Goal: Task Accomplishment & Management: Use online tool/utility

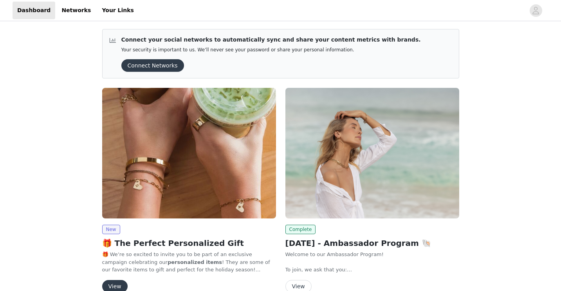
click at [121, 282] on button "View" at bounding box center [114, 286] width 25 height 13
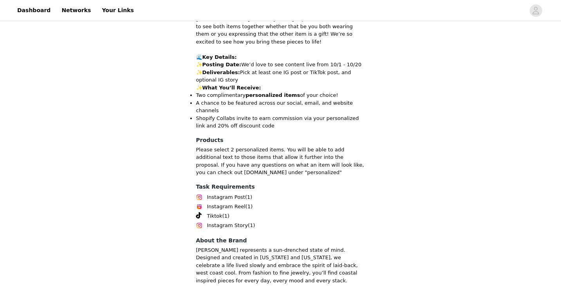
scroll to position [403, 0]
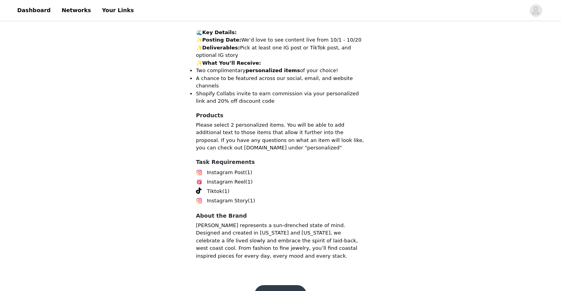
click at [281, 285] on button "Get Started" at bounding box center [281, 294] width 52 height 19
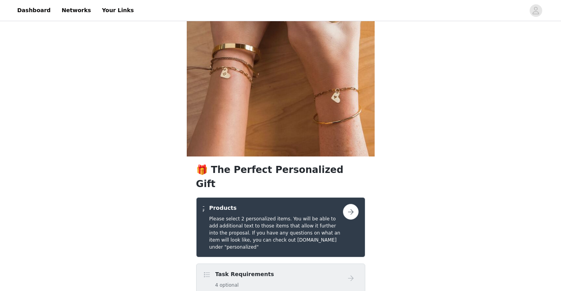
scroll to position [124, 0]
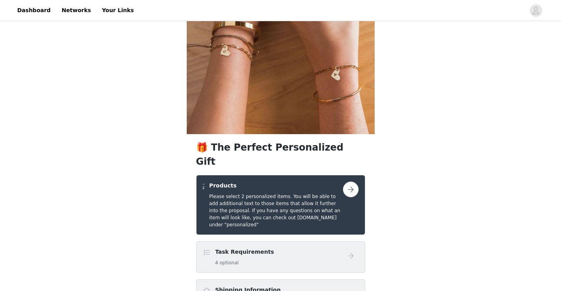
click at [349, 181] on button "button" at bounding box center [351, 189] width 16 height 16
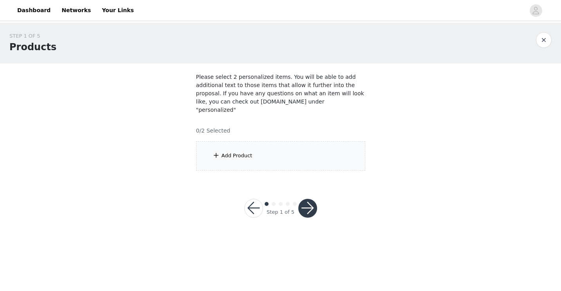
click at [293, 147] on div "Add Product" at bounding box center [280, 155] width 169 height 29
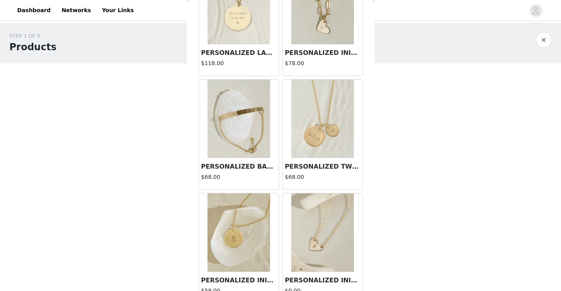
scroll to position [302, 0]
